Goal: Task Accomplishment & Management: Complete application form

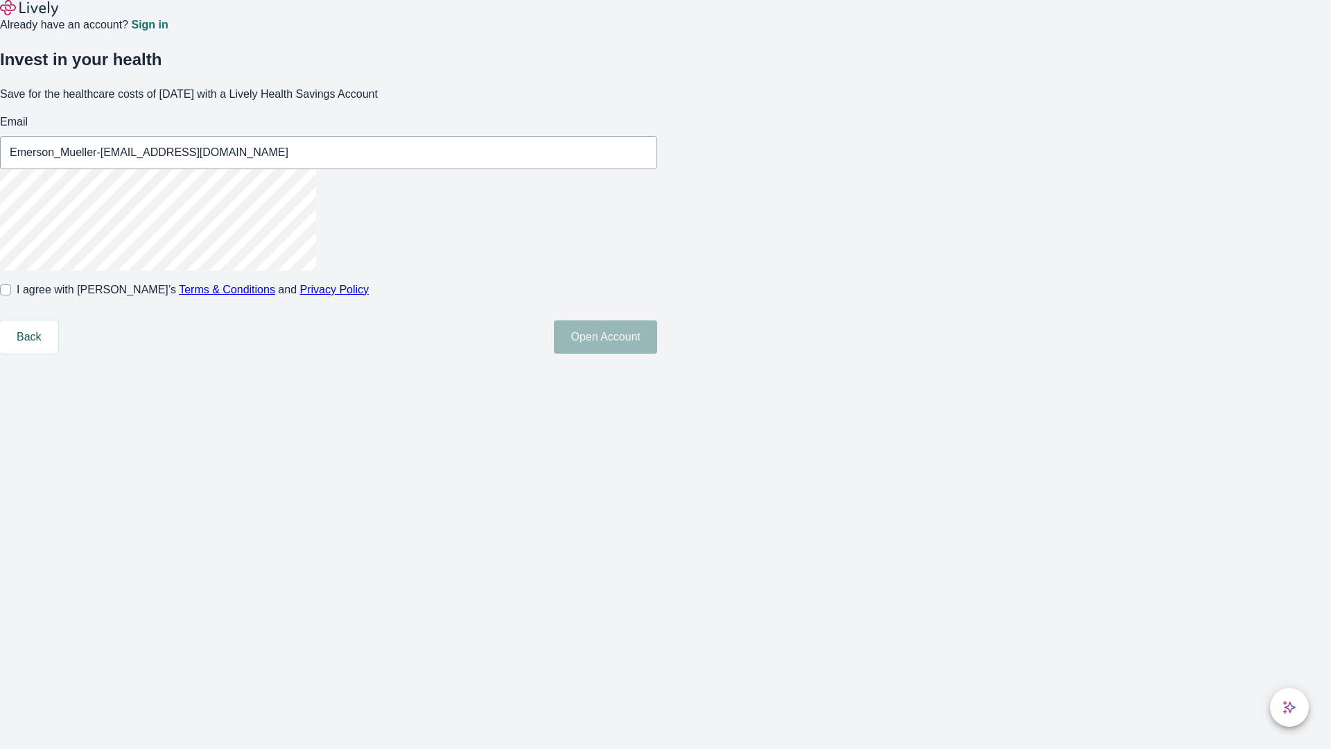
click at [11, 295] on input "I agree with Lively’s Terms & Conditions and Privacy Policy" at bounding box center [5, 289] width 11 height 11
checkbox input "true"
click at [657, 354] on button "Open Account" at bounding box center [605, 336] width 103 height 33
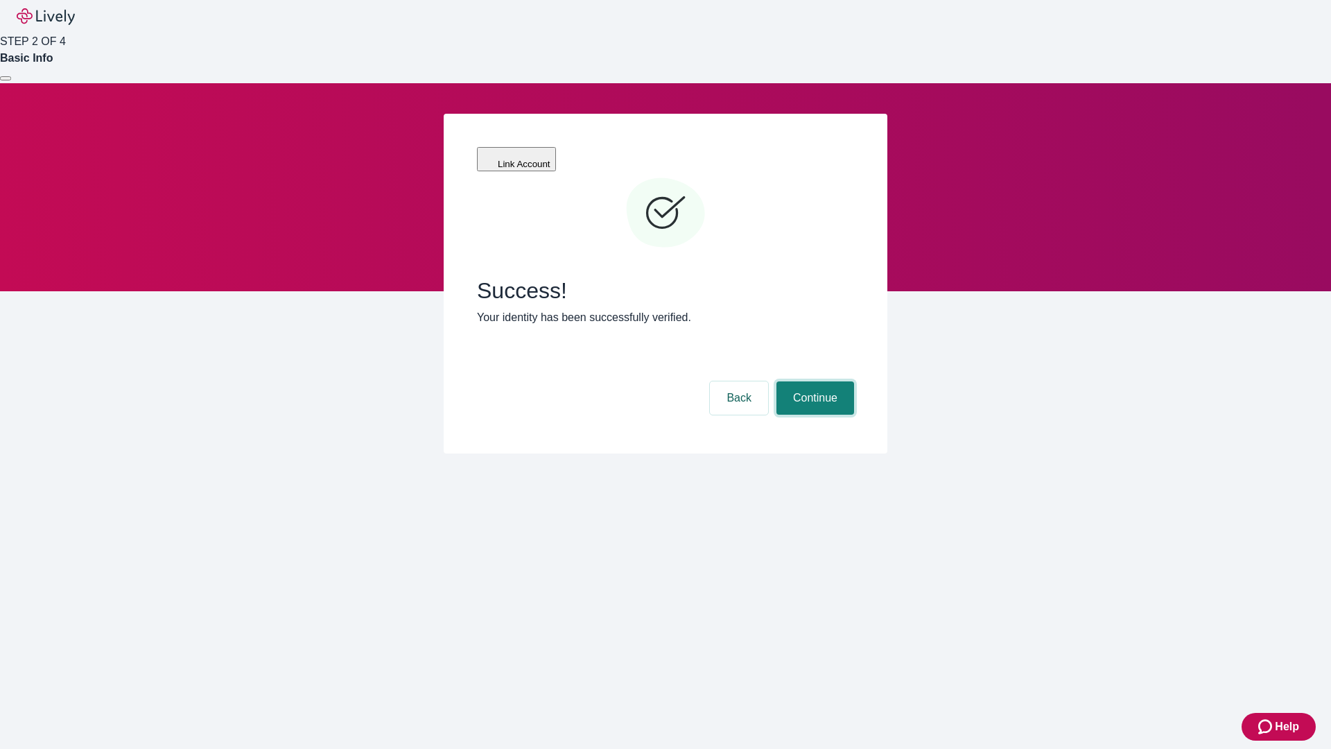
click at [813, 381] on button "Continue" at bounding box center [815, 397] width 78 height 33
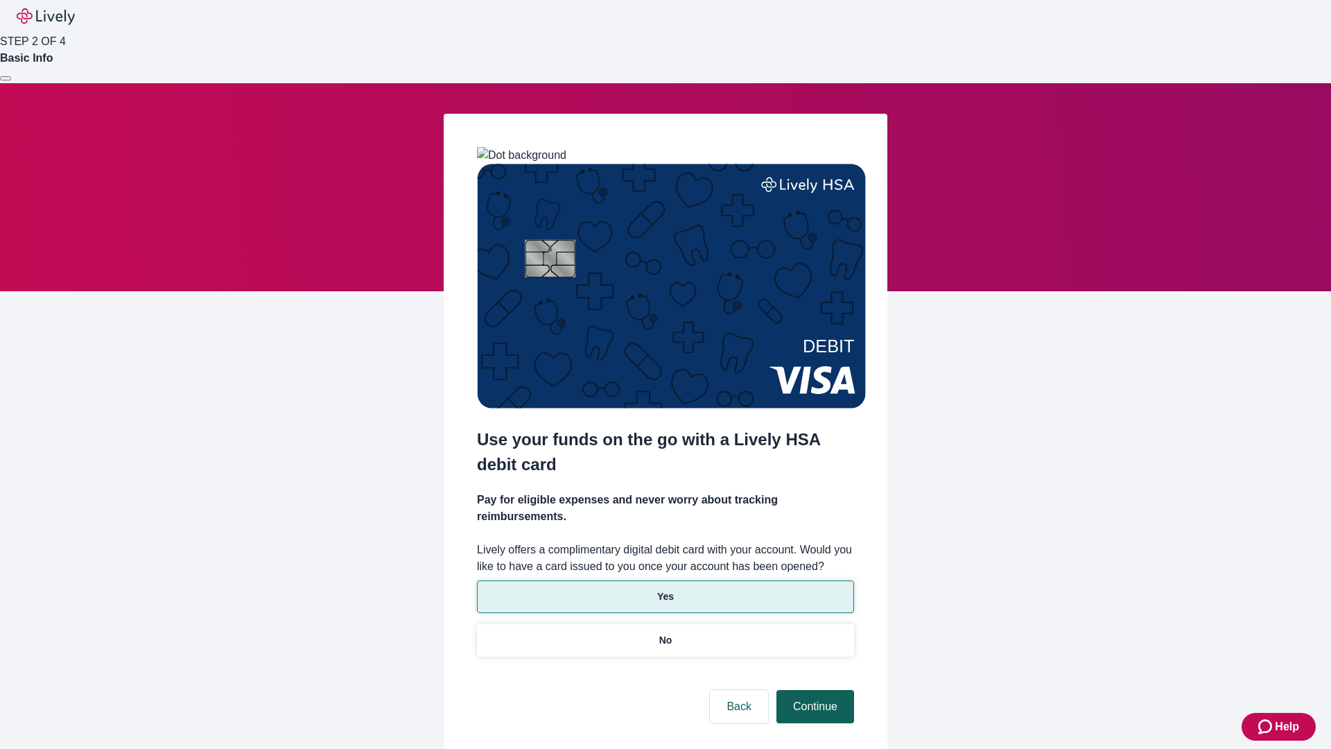
click at [665, 633] on p "No" at bounding box center [665, 640] width 13 height 15
click at [813, 690] on button "Continue" at bounding box center [815, 706] width 78 height 33
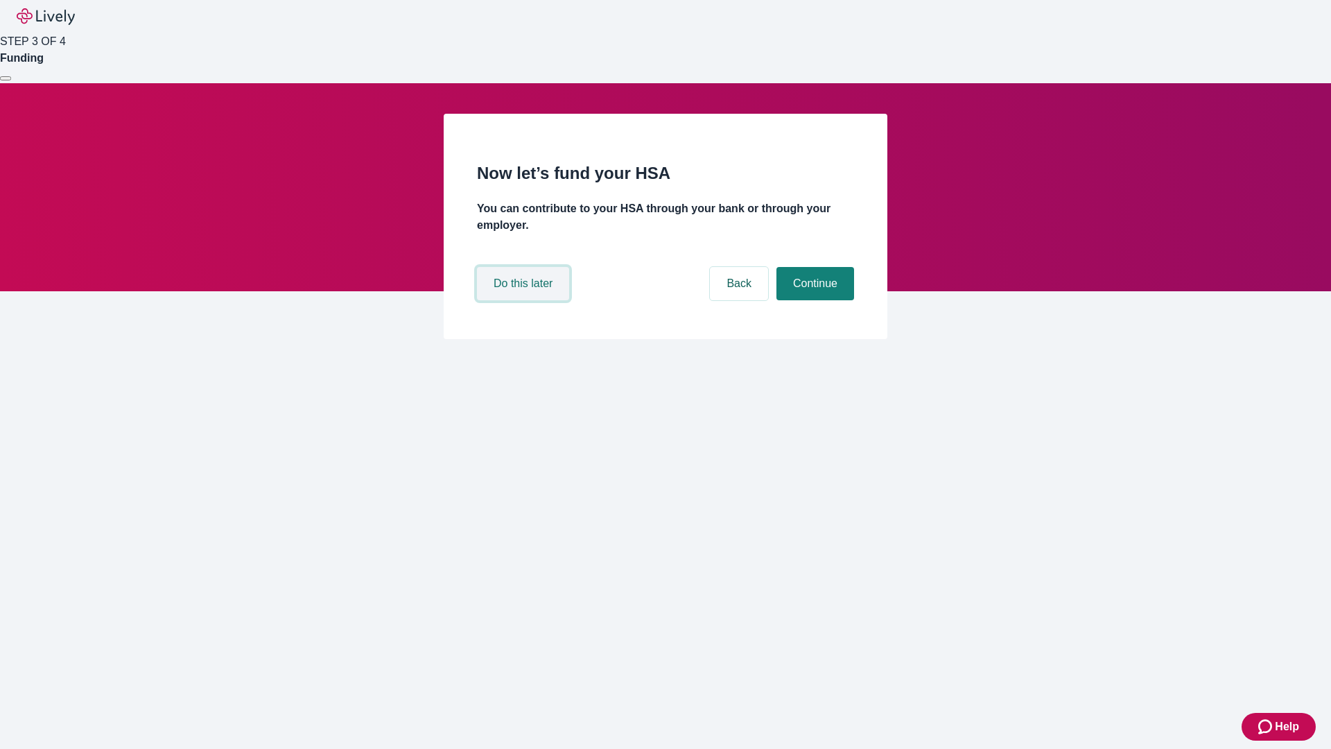
click at [525, 300] on button "Do this later" at bounding box center [523, 283] width 92 height 33
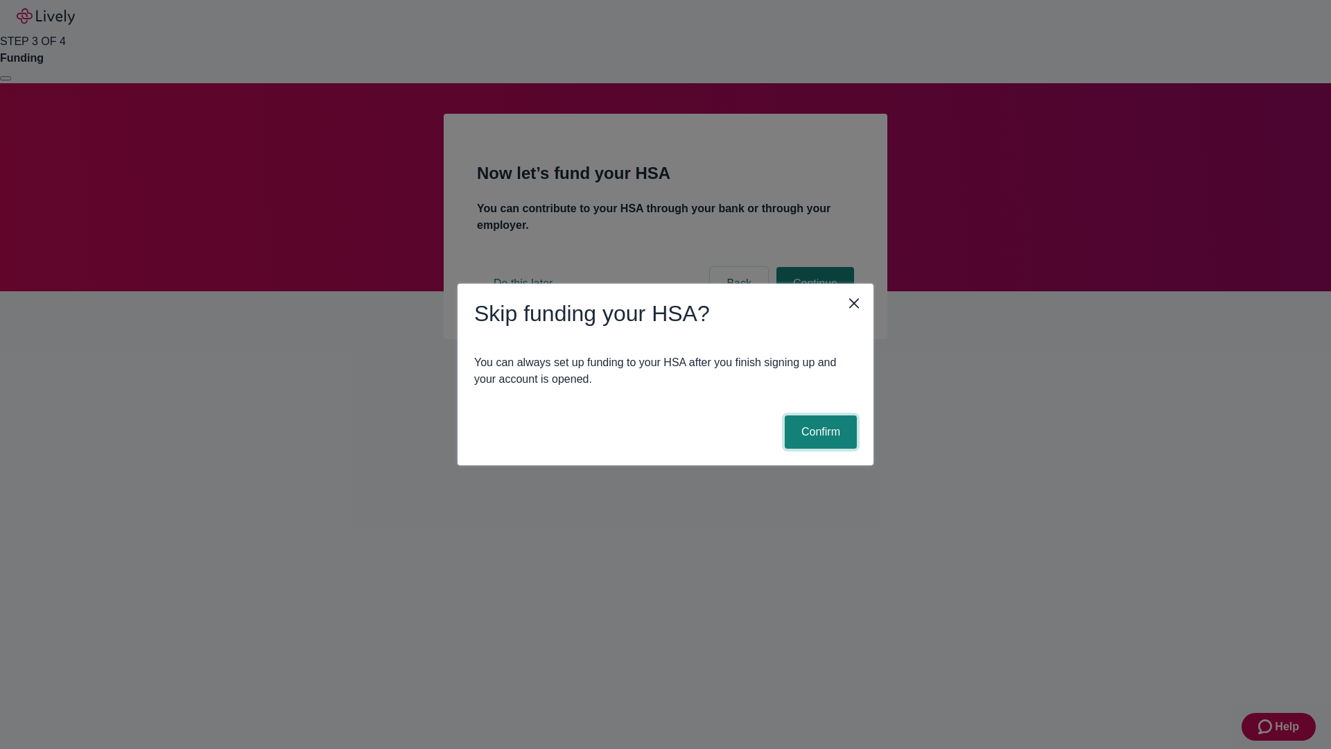
click at [819, 432] on button "Confirm" at bounding box center [821, 431] width 72 height 33
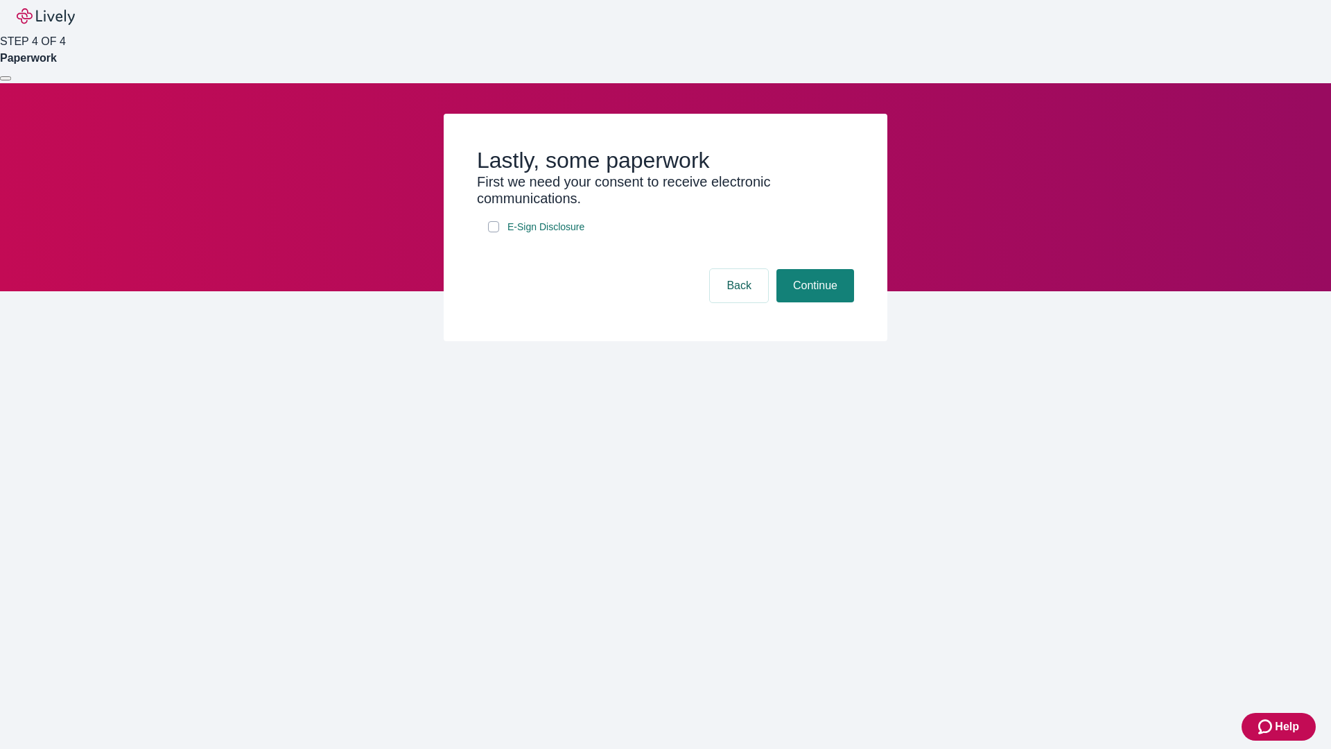
click at [494, 232] on input "E-Sign Disclosure" at bounding box center [493, 226] width 11 height 11
checkbox input "true"
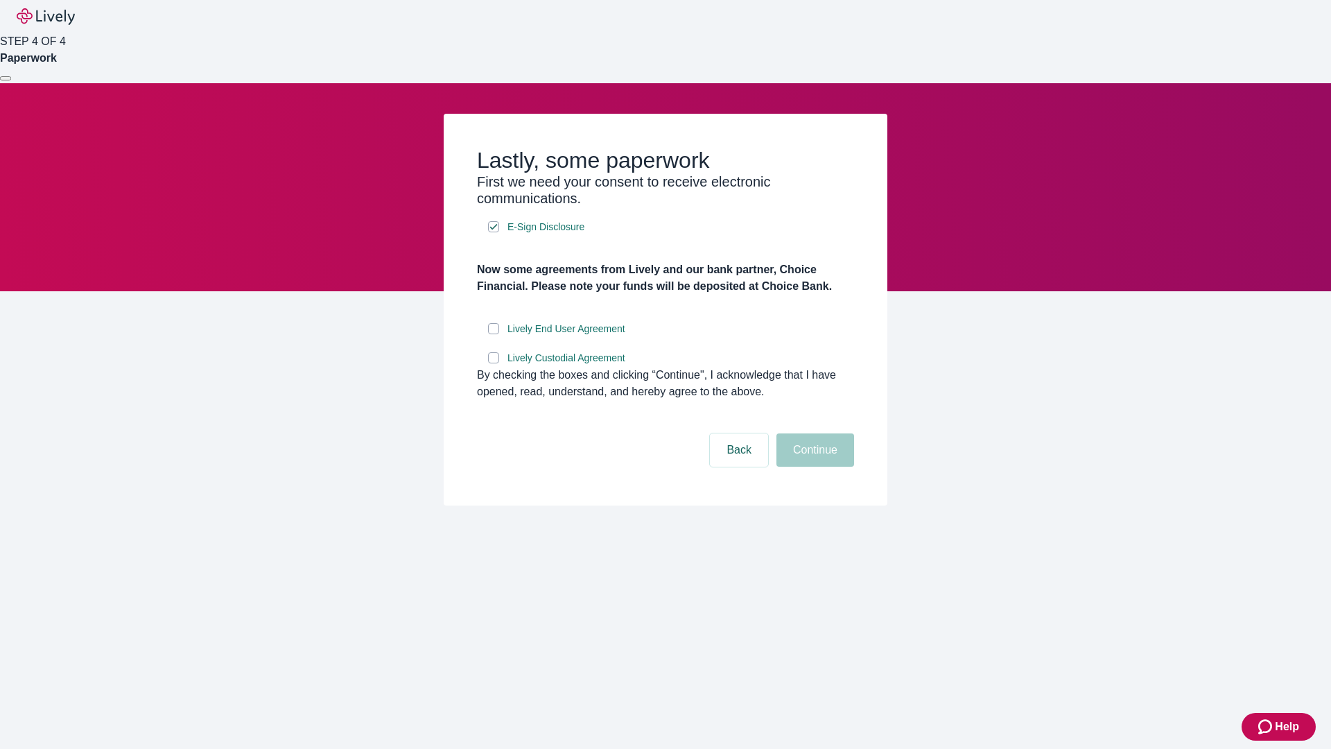
click at [494, 334] on input "Lively End User Agreement" at bounding box center [493, 328] width 11 height 11
checkbox input "true"
click at [494, 363] on input "Lively Custodial Agreement" at bounding box center [493, 357] width 11 height 11
checkbox input "true"
click at [813, 467] on button "Continue" at bounding box center [815, 449] width 78 height 33
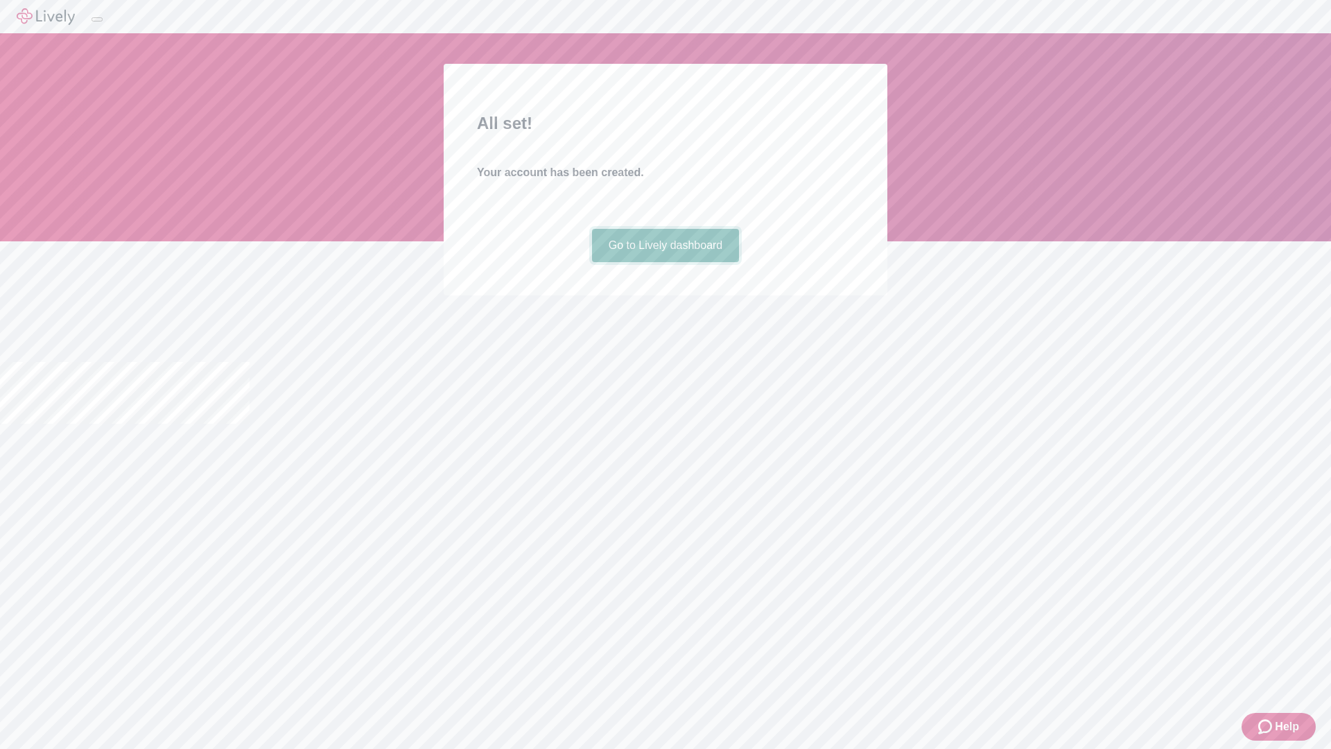
click at [665, 262] on link "Go to Lively dashboard" at bounding box center [666, 245] width 148 height 33
